Goal: Information Seeking & Learning: Learn about a topic

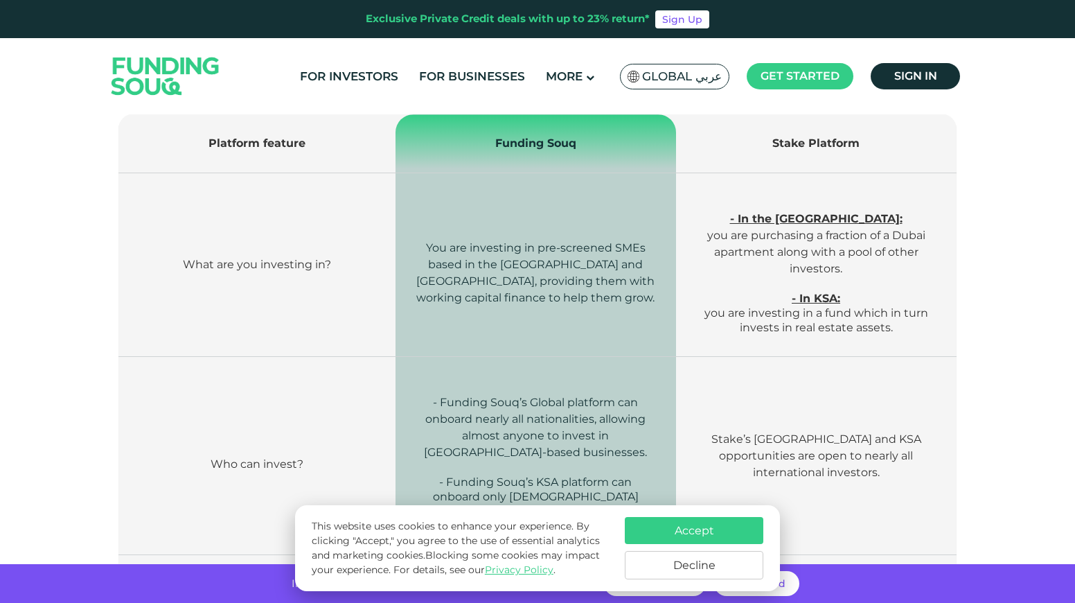
scroll to position [534, 0]
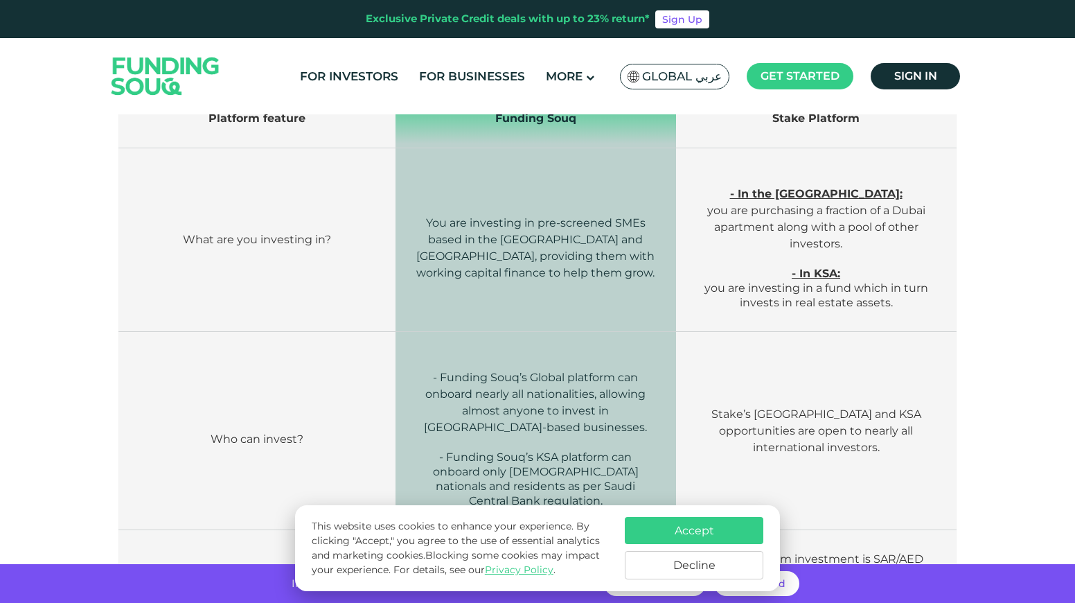
drag, startPoint x: 759, startPoint y: 167, endPoint x: 891, endPoint y: 319, distance: 200.9
click at [891, 319] on td "- In the [GEOGRAPHIC_DATA]: you are purchasing a fraction of a Dubai apartment …" at bounding box center [816, 240] width 280 height 184
copy td "- In the [GEOGRAPHIC_DATA]: you are purchasing a fraction of a Dubai apartment …"
click at [745, 321] on td "- In the [GEOGRAPHIC_DATA]: you are purchasing a fraction of a Dubai apartment …" at bounding box center [816, 240] width 280 height 184
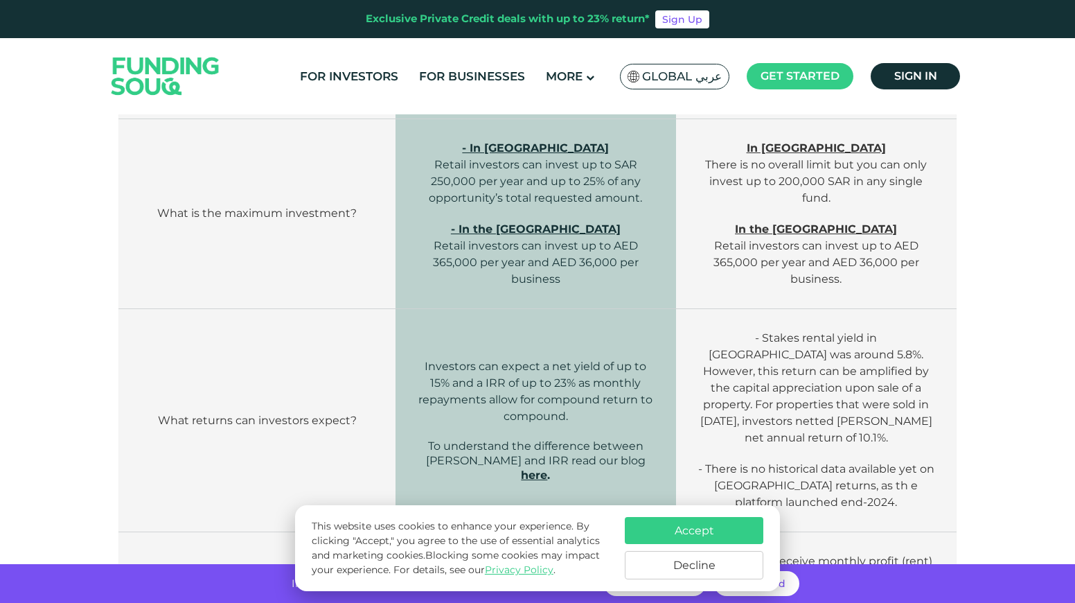
scroll to position [1039, 0]
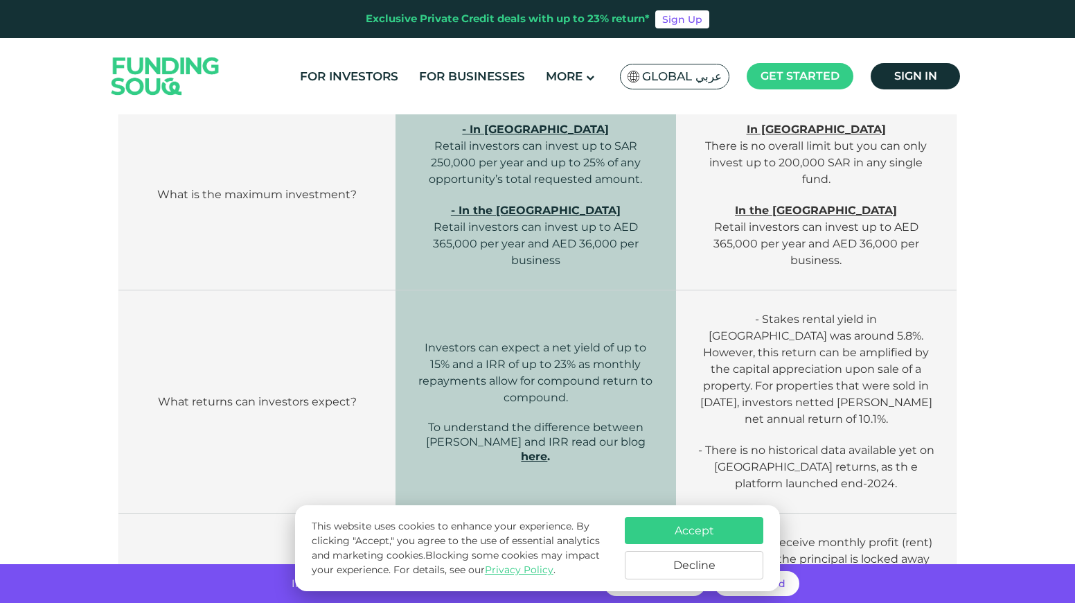
click at [804, 328] on p "- Stakes rental yield in [GEOGRAPHIC_DATA] was around 5.8%. However, this retur…" at bounding box center [816, 369] width 238 height 116
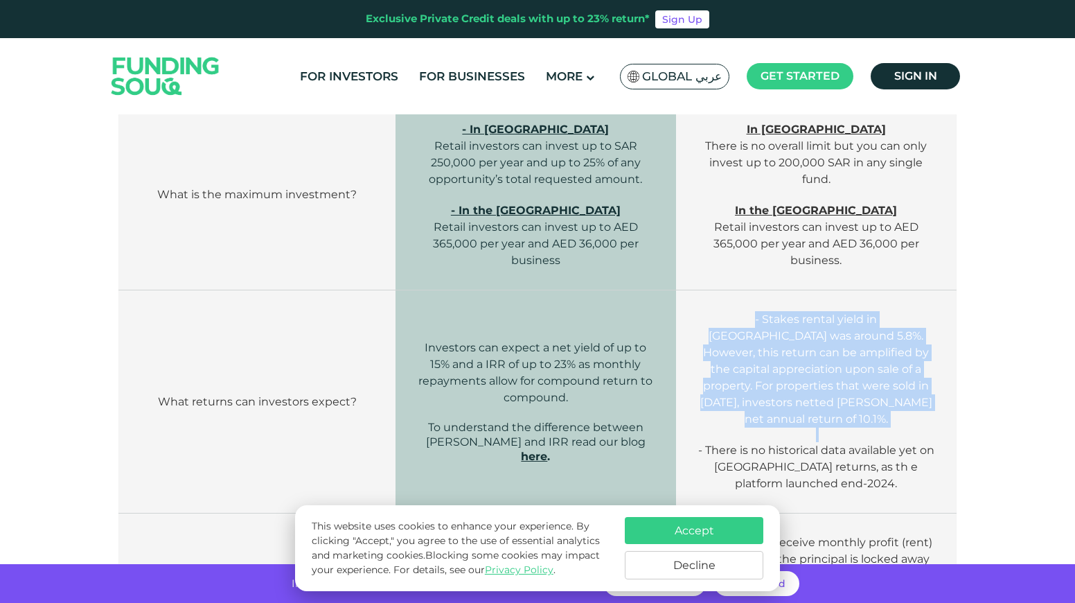
click at [804, 328] on p "- Stakes rental yield in [GEOGRAPHIC_DATA] was around 5.8%. However, this retur…" at bounding box center [816, 369] width 238 height 116
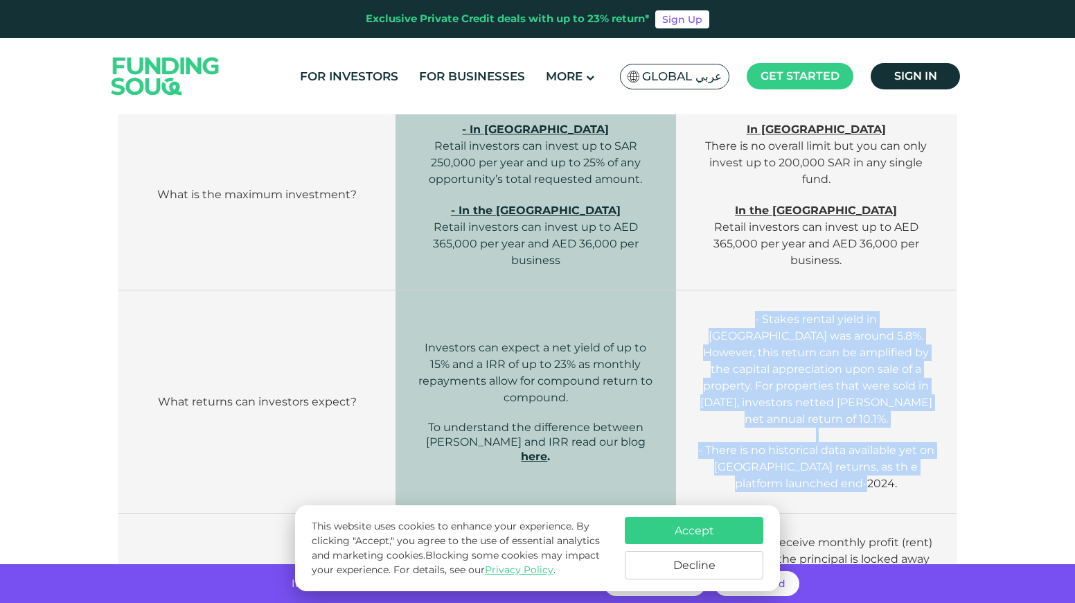
drag, startPoint x: 706, startPoint y: 319, endPoint x: 938, endPoint y: 463, distance: 273.2
click at [938, 463] on td "- Stakes rental yield in [GEOGRAPHIC_DATA] was around 5.8%. However, this retur…" at bounding box center [816, 401] width 280 height 223
copy td "- Stakes rental yield in [GEOGRAPHIC_DATA] was around 5.8%. However, this retur…"
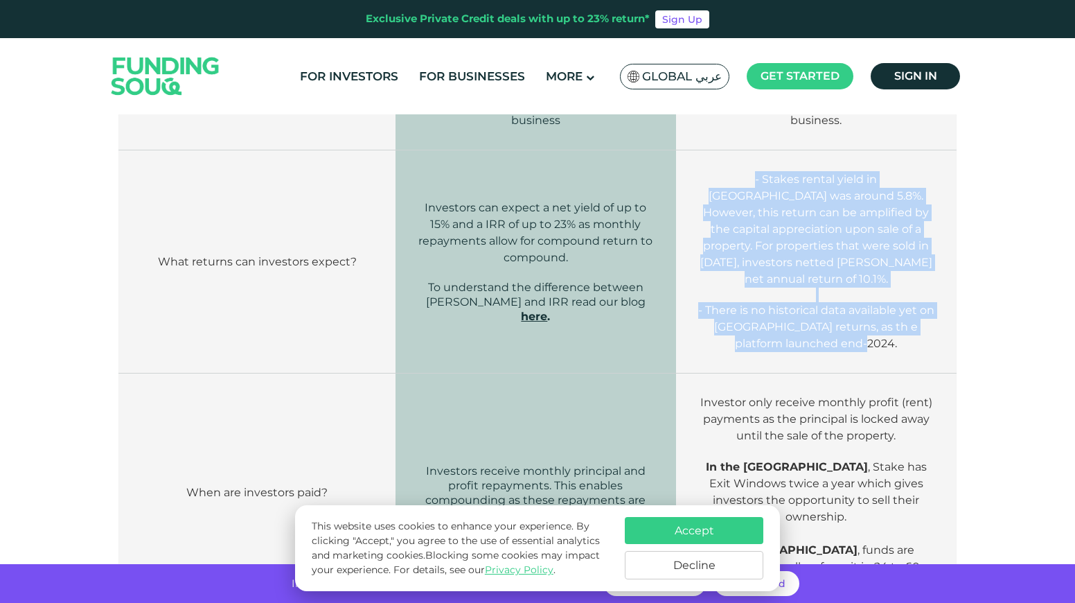
scroll to position [1273, 0]
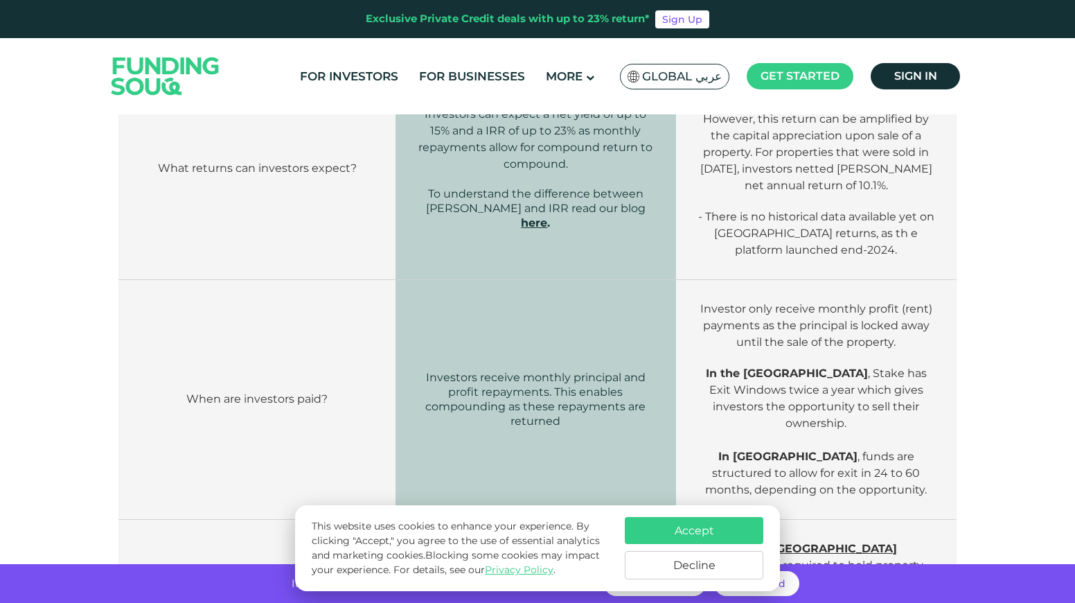
click at [709, 326] on p "Investor only receive monthly profit (rent) payments as the principal is locked…" at bounding box center [816, 326] width 238 height 50
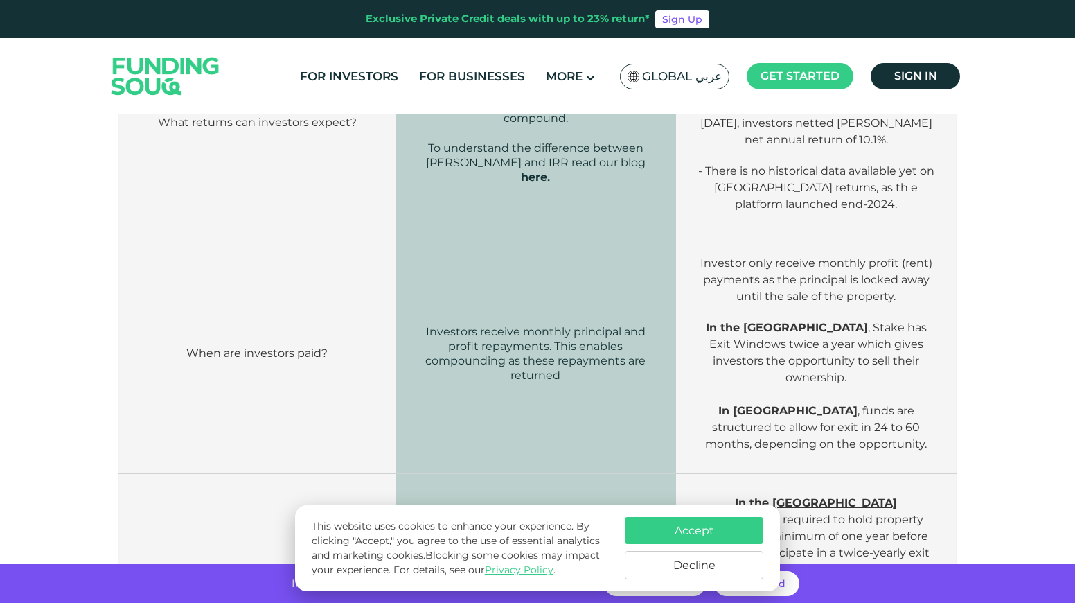
scroll to position [1396, 0]
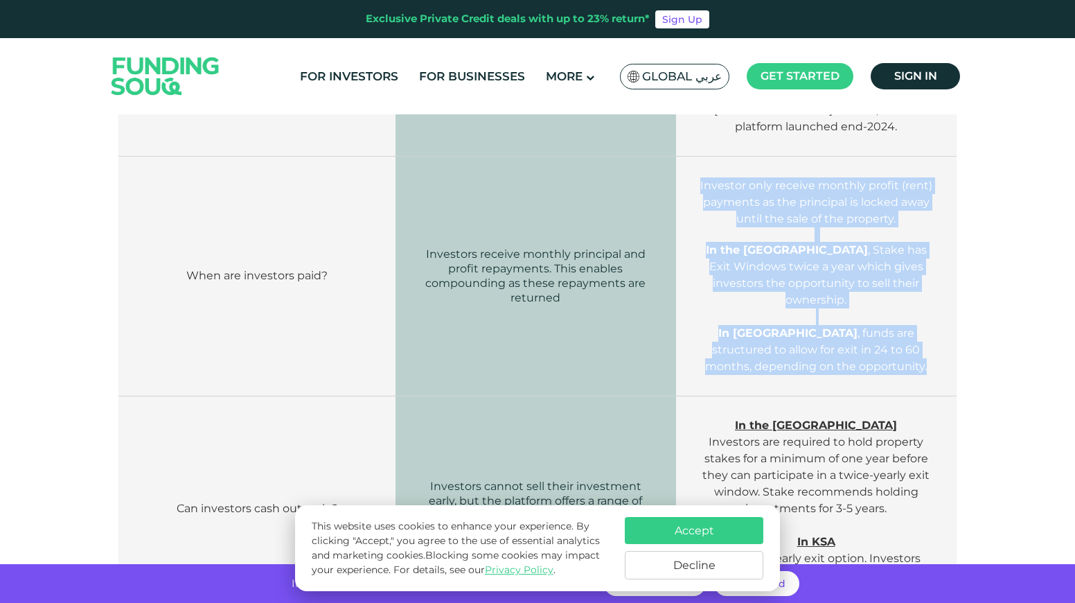
drag, startPoint x: 703, startPoint y: 161, endPoint x: 899, endPoint y: 341, distance: 265.8
click at [903, 348] on td "Investor only receive monthly profit (rent) payments as the principal is locked…" at bounding box center [816, 277] width 280 height 240
copy td "Investor only receive monthly profit (rent) payments as the principal is locked…"
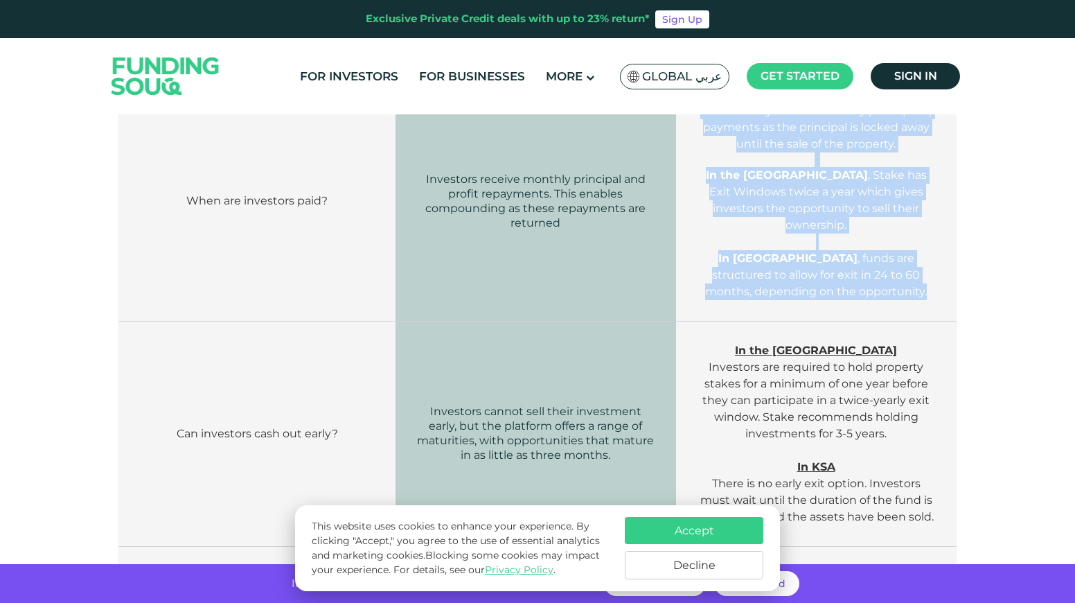
scroll to position [1516, 0]
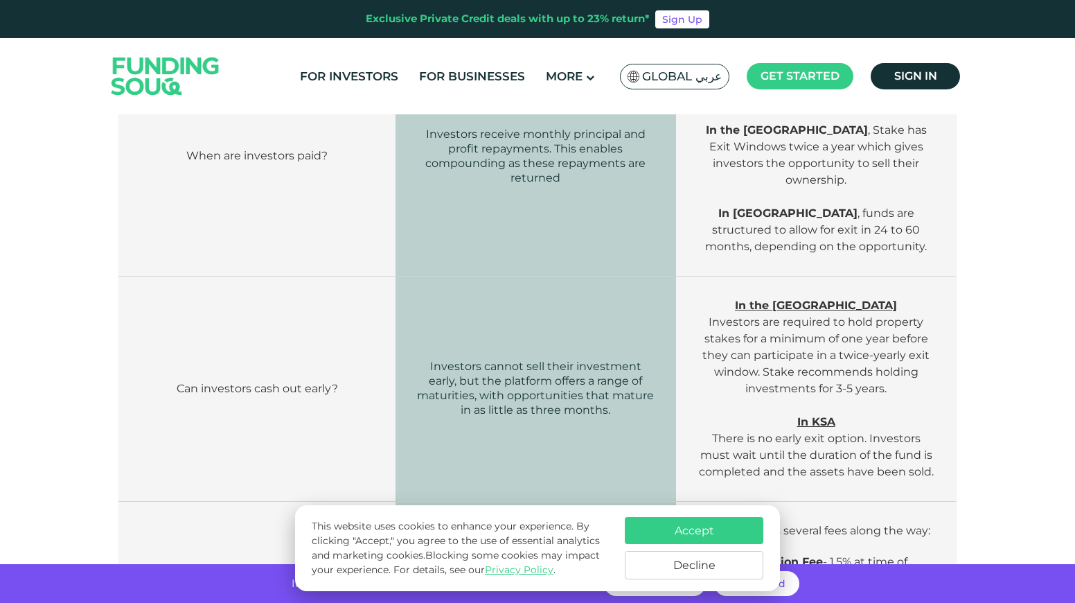
click at [827, 316] on span "In the [GEOGRAPHIC_DATA] Investors are required to hold property stakes for a m…" at bounding box center [816, 347] width 227 height 96
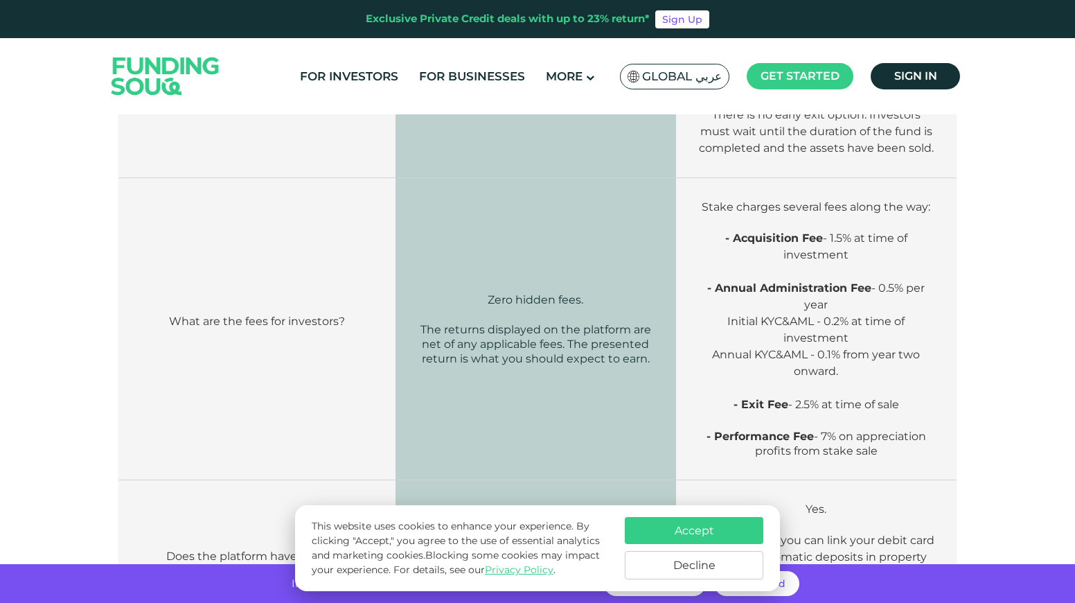
scroll to position [1866, 0]
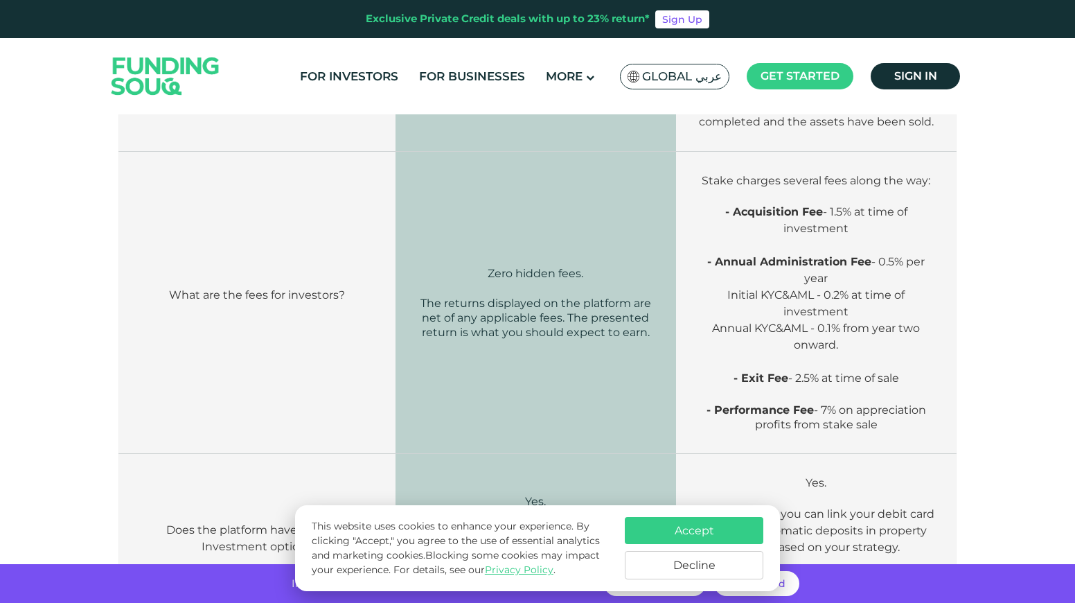
drag, startPoint x: 705, startPoint y: 144, endPoint x: 883, endPoint y: 416, distance: 325.1
click at [883, 416] on td "Stake charges several fees along the way: - Acquisition Fee - 1.5% at time of i…" at bounding box center [816, 303] width 280 height 302
copy td "Stake charges several fees along the way: - Acquisition Fee - 1.5% at time of i…"
click at [885, 287] on p "Initial KYC&AML - 0.2% at time of investment" at bounding box center [816, 303] width 238 height 33
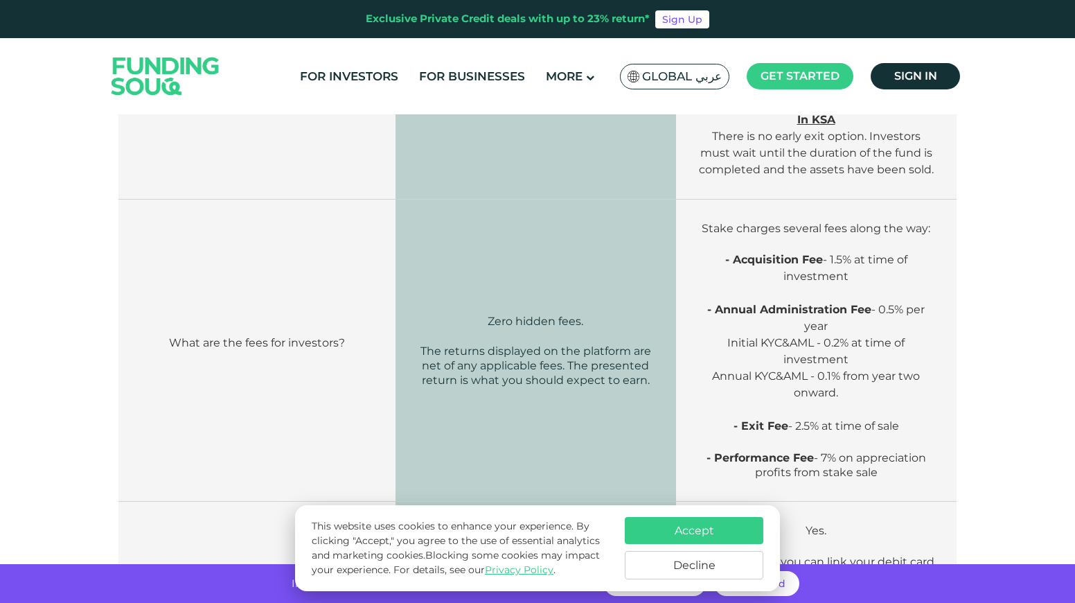
scroll to position [1821, 0]
